Goal: Information Seeking & Learning: Learn about a topic

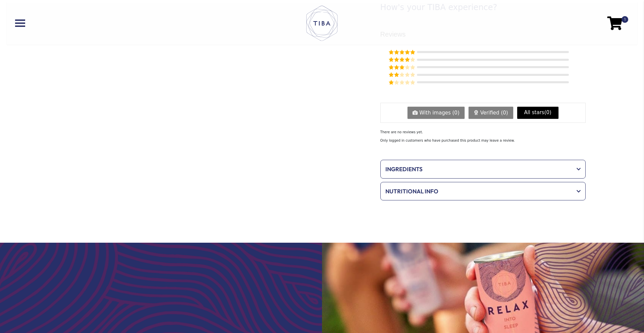
click at [421, 165] on span "Ingredients" at bounding box center [478, 169] width 187 height 9
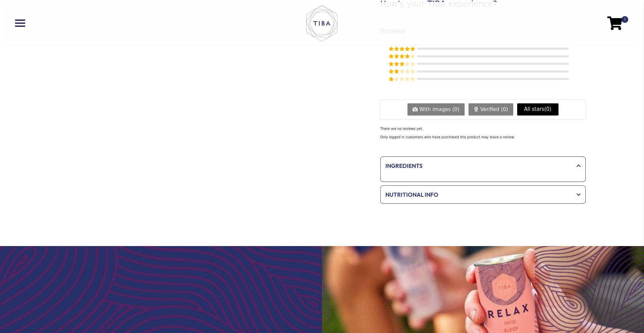
click at [454, 168] on div "Ingredients" at bounding box center [483, 165] width 202 height 15
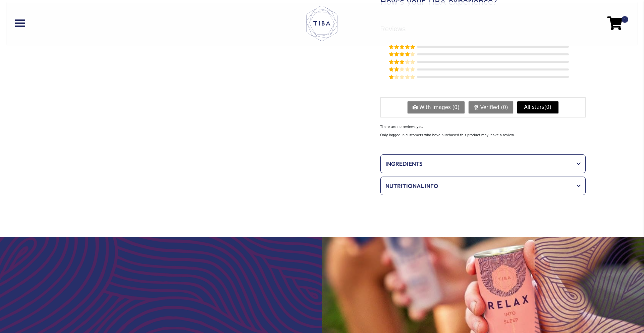
click at [580, 163] on span at bounding box center [576, 163] width 9 height 5
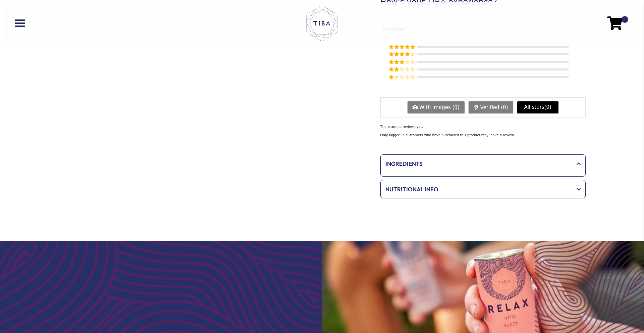
scroll to position [317, 0]
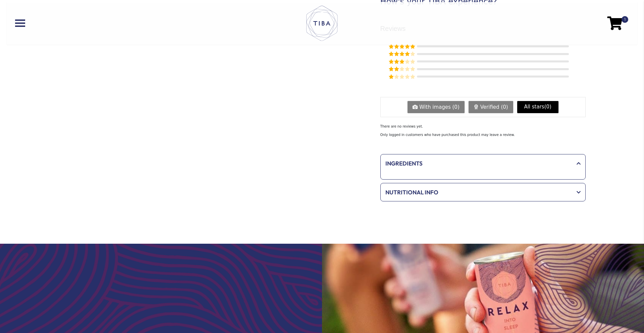
click at [475, 196] on div "Nutritional Info" at bounding box center [483, 192] width 202 height 15
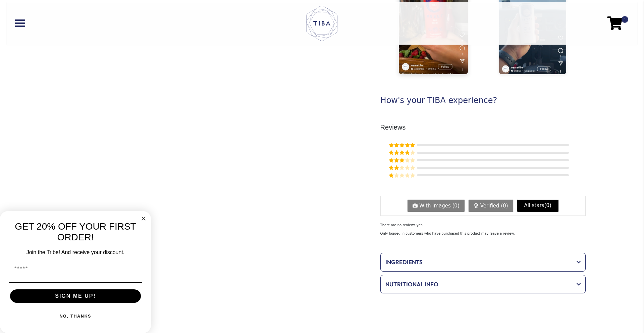
scroll to position [263, 0]
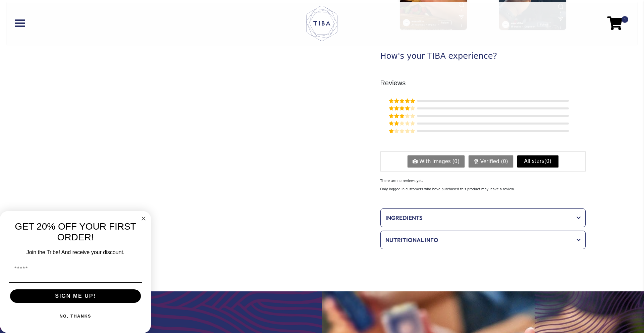
click at [426, 218] on span "Ingredients" at bounding box center [478, 217] width 187 height 9
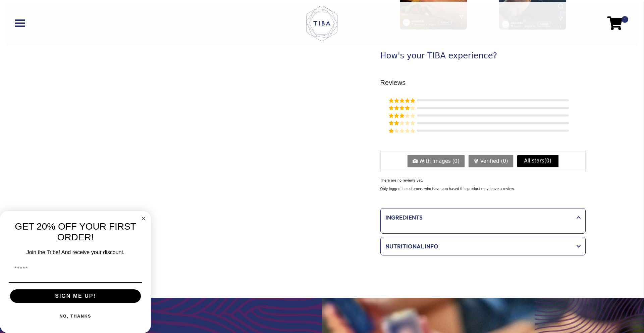
click at [426, 218] on span "Ingredients" at bounding box center [478, 217] width 187 height 9
